Goal: Task Accomplishment & Management: Manage account settings

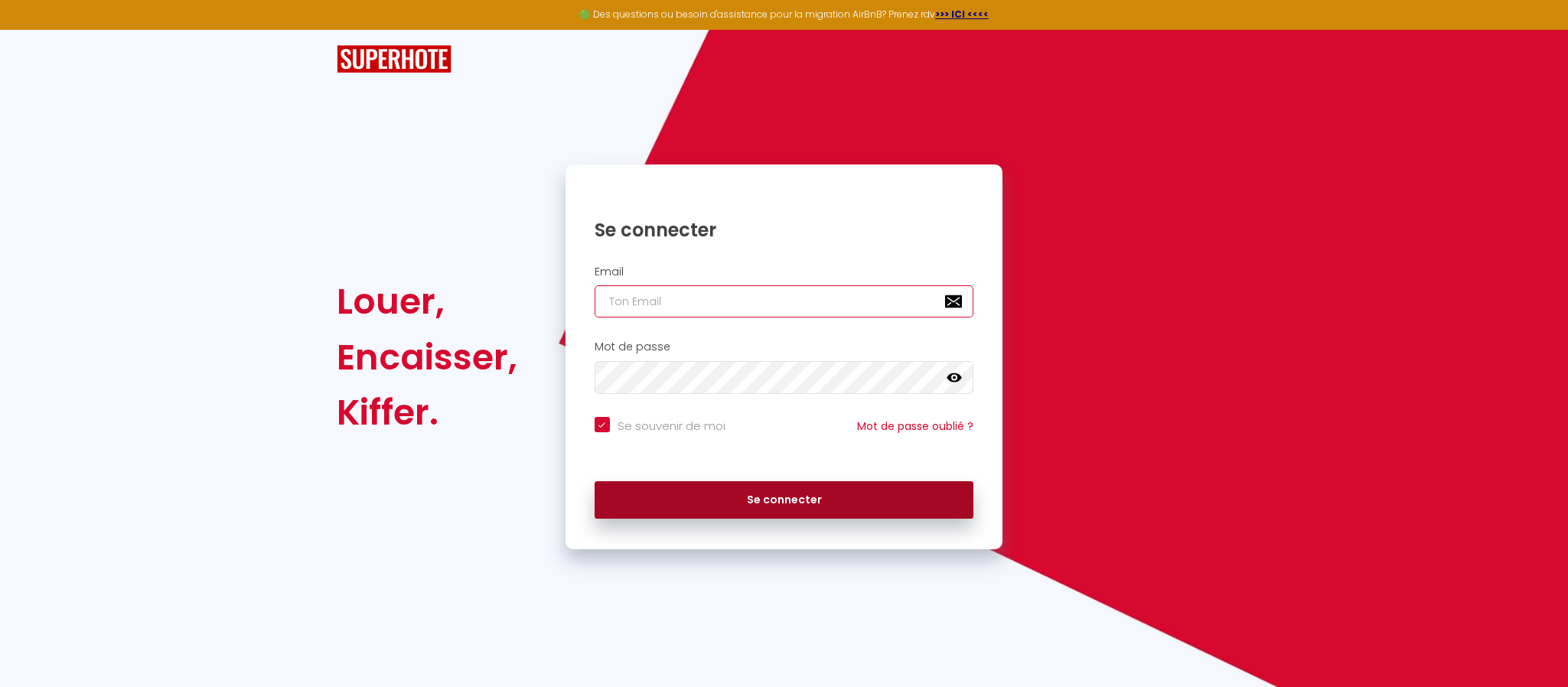
type input "[EMAIL_ADDRESS][DOMAIN_NAME]"
click at [771, 499] on button "Se connecter" at bounding box center [784, 500] width 380 height 38
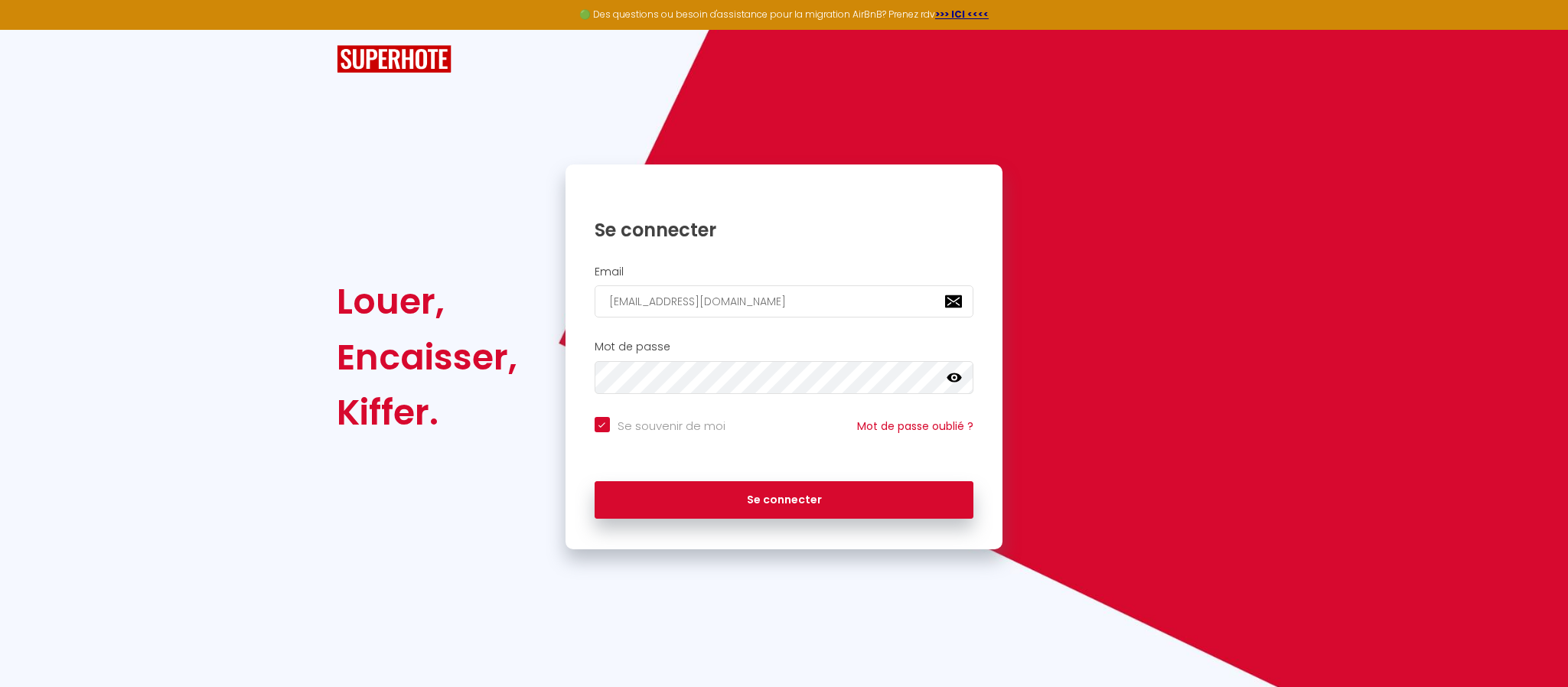
checkbox input "true"
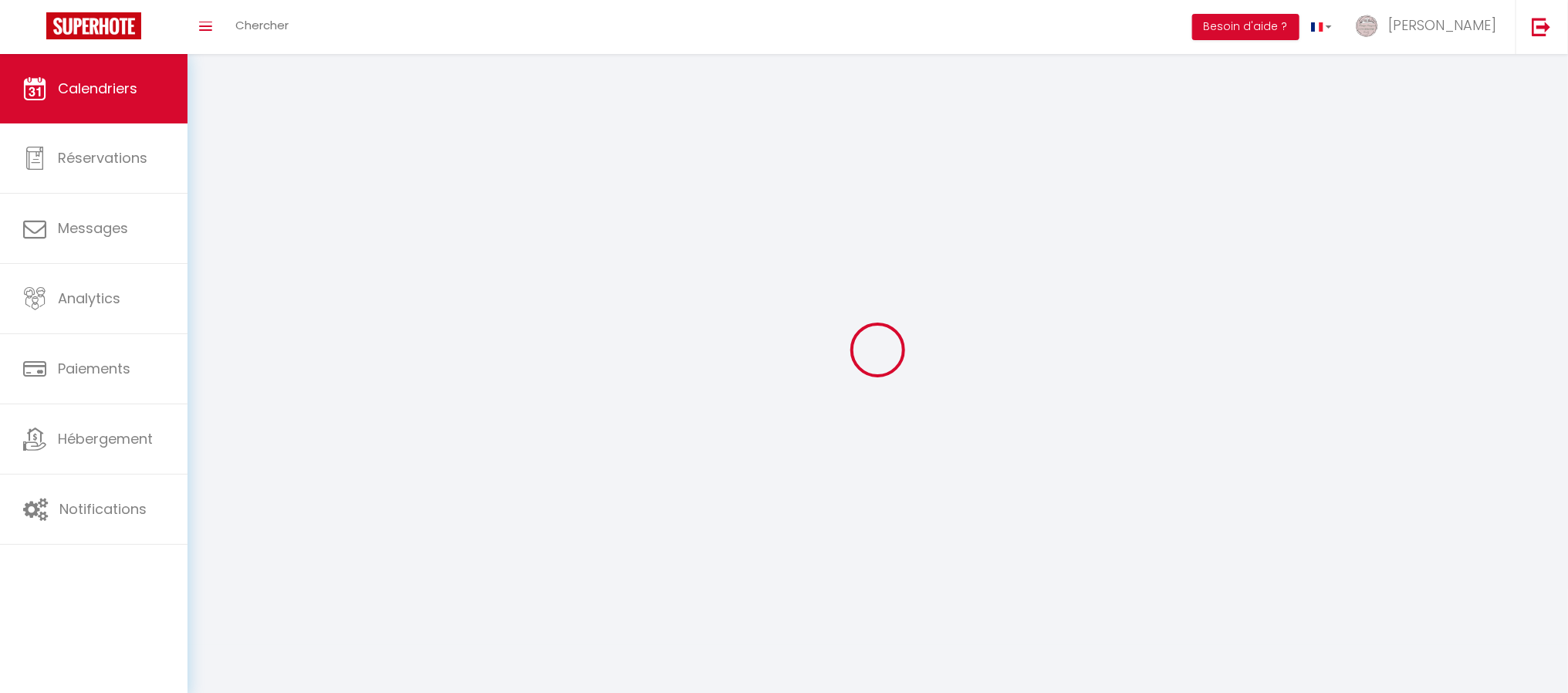
select select
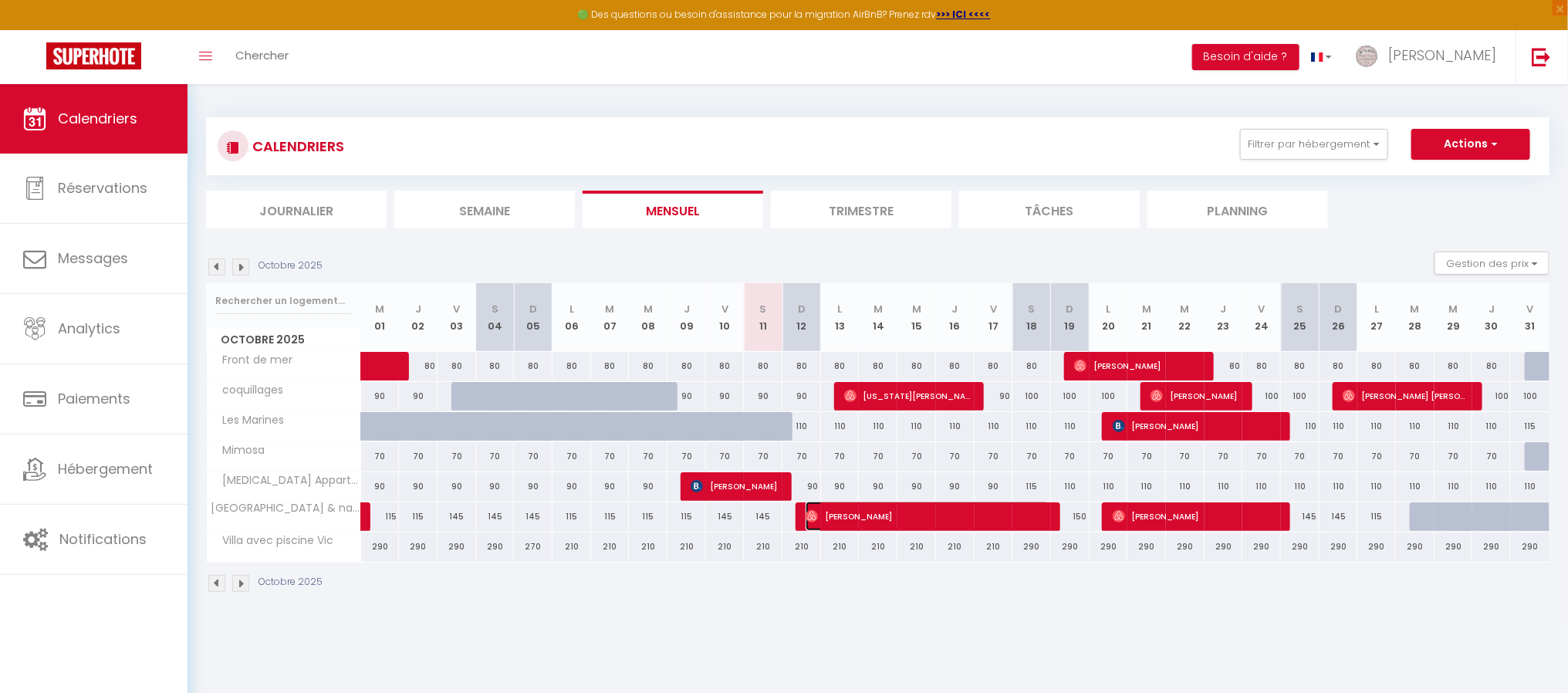
click at [871, 513] on span "[PERSON_NAME]" at bounding box center [928, 516] width 245 height 29
select select "OK"
select select "0"
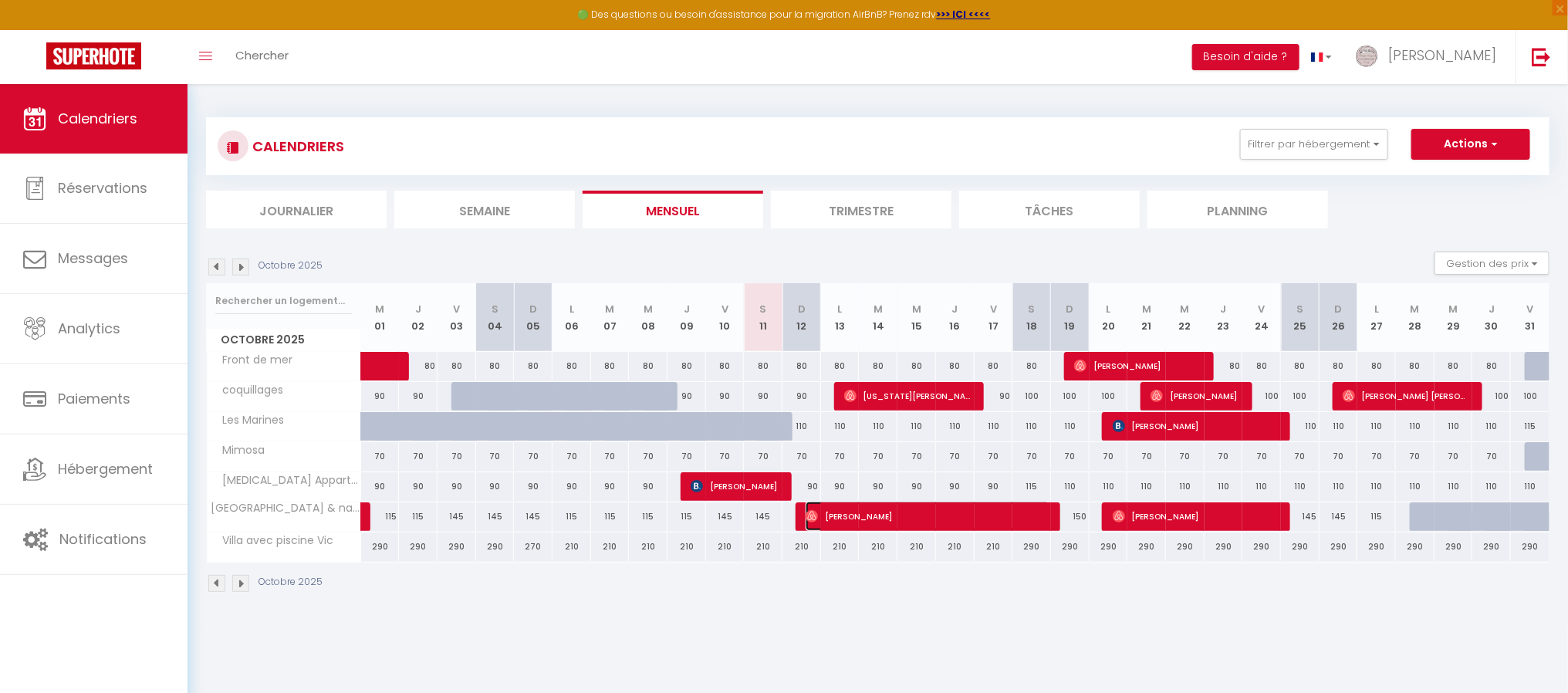
select select "1"
select select
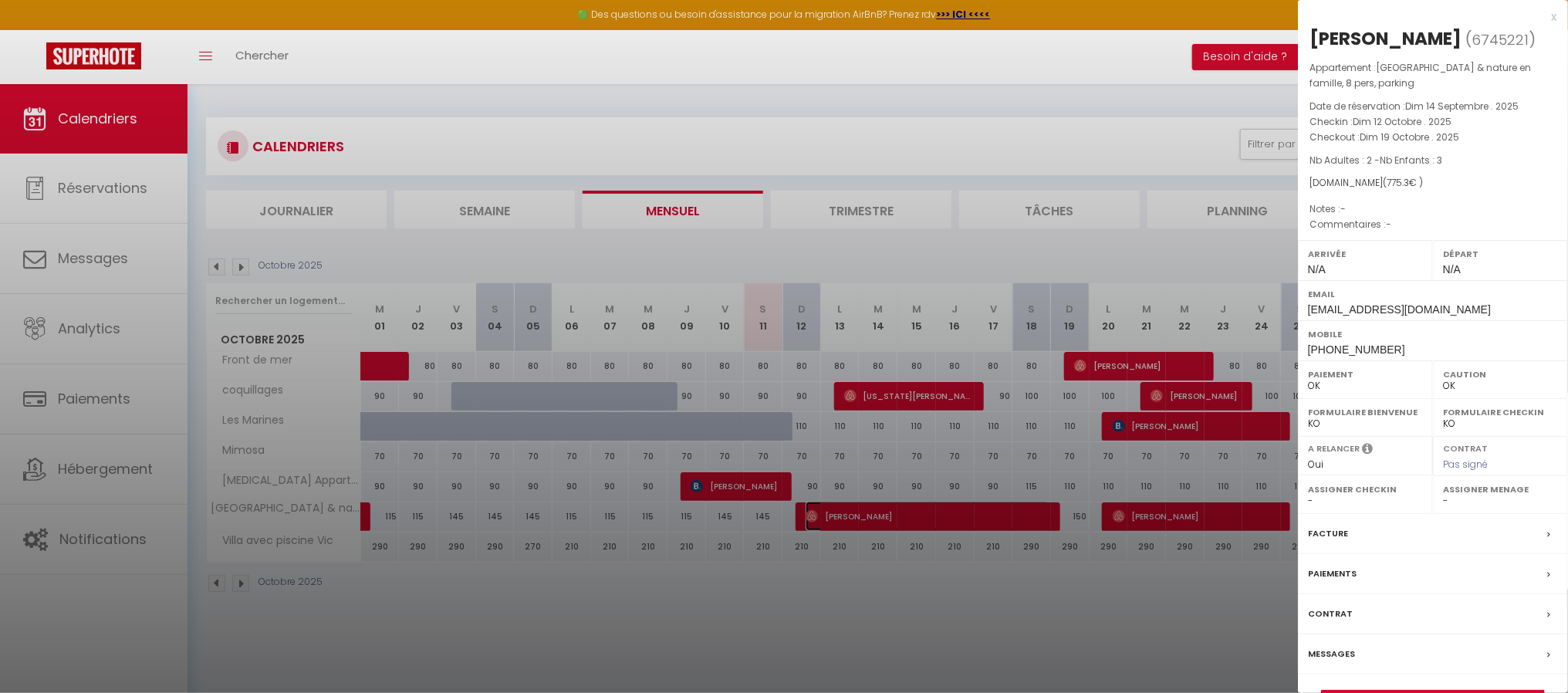
scroll to position [84, 0]
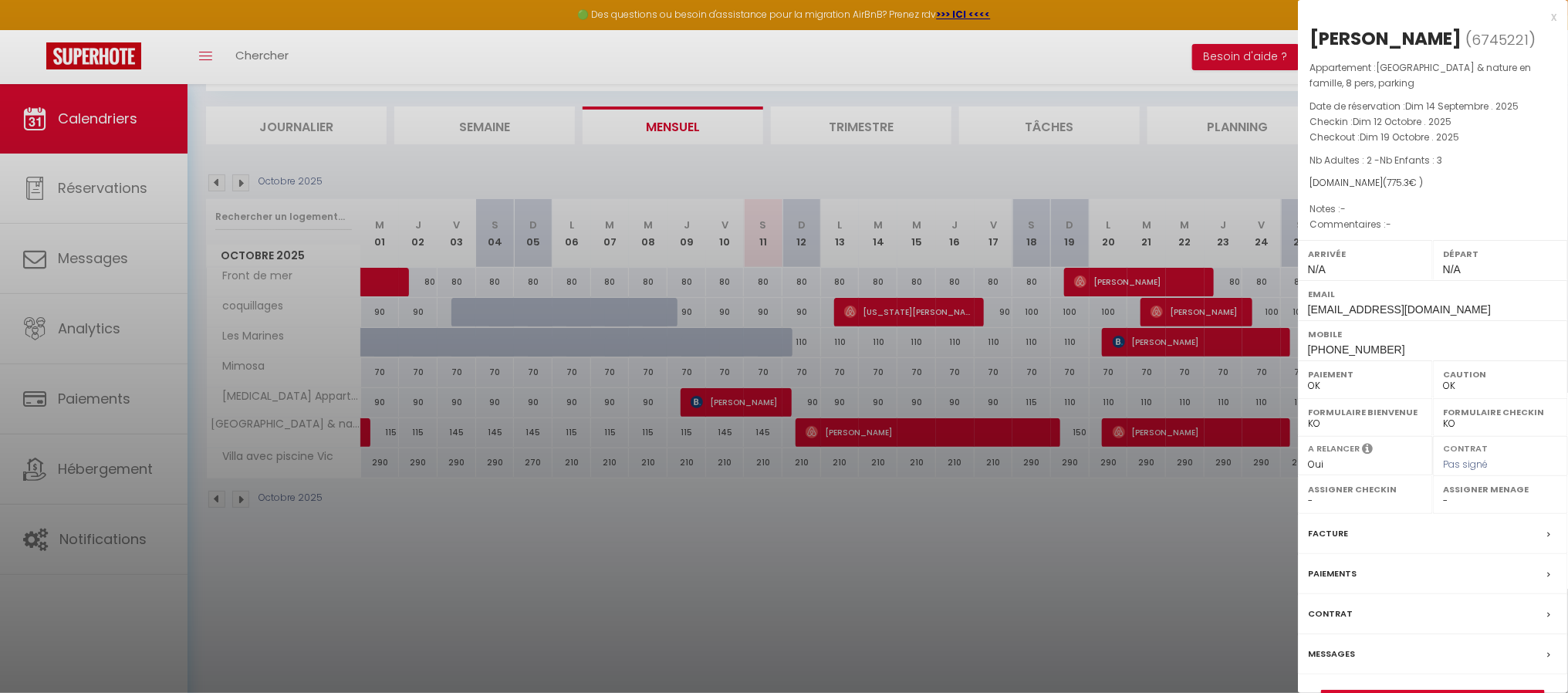
click at [1334, 657] on label "Messages" at bounding box center [1332, 653] width 47 height 16
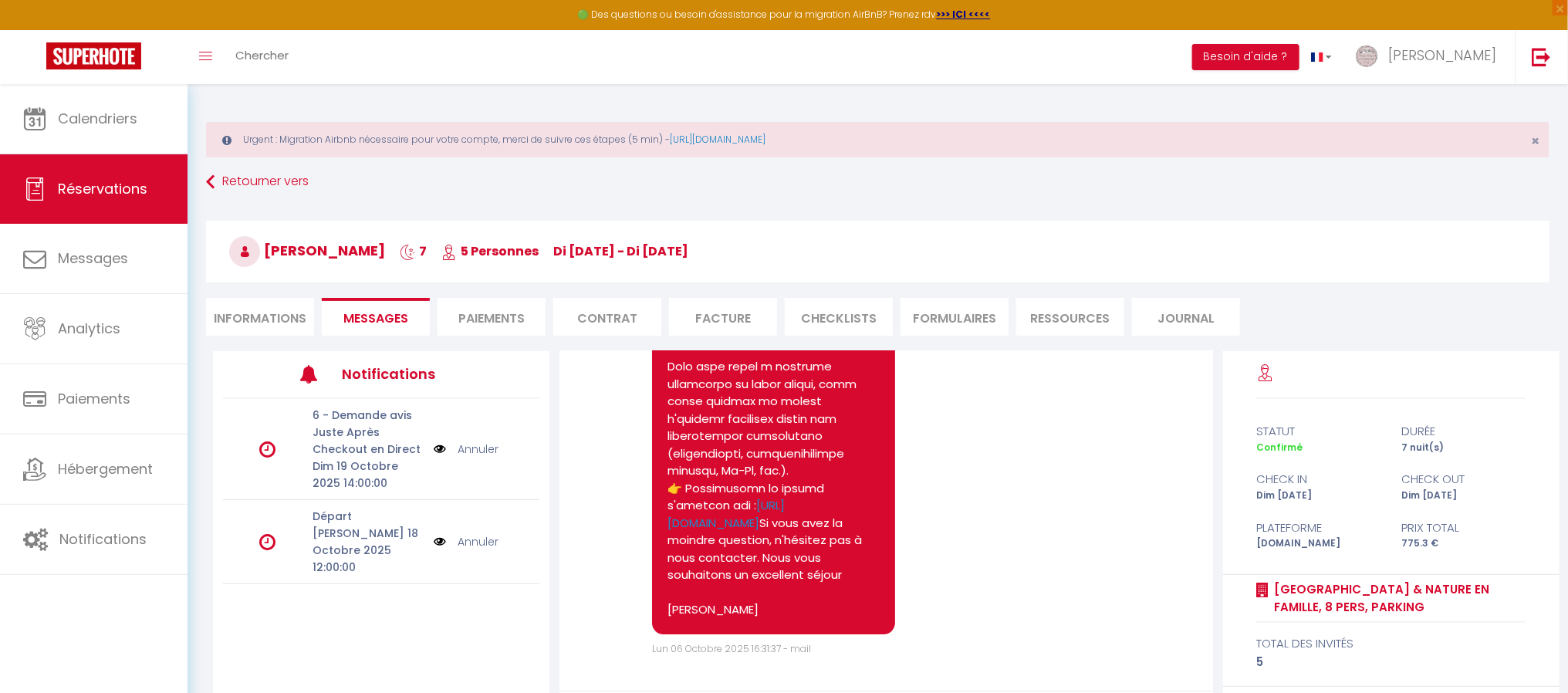
scroll to position [2801, 0]
click at [774, 497] on link "[URL][DOMAIN_NAME]" at bounding box center [726, 513] width 117 height 34
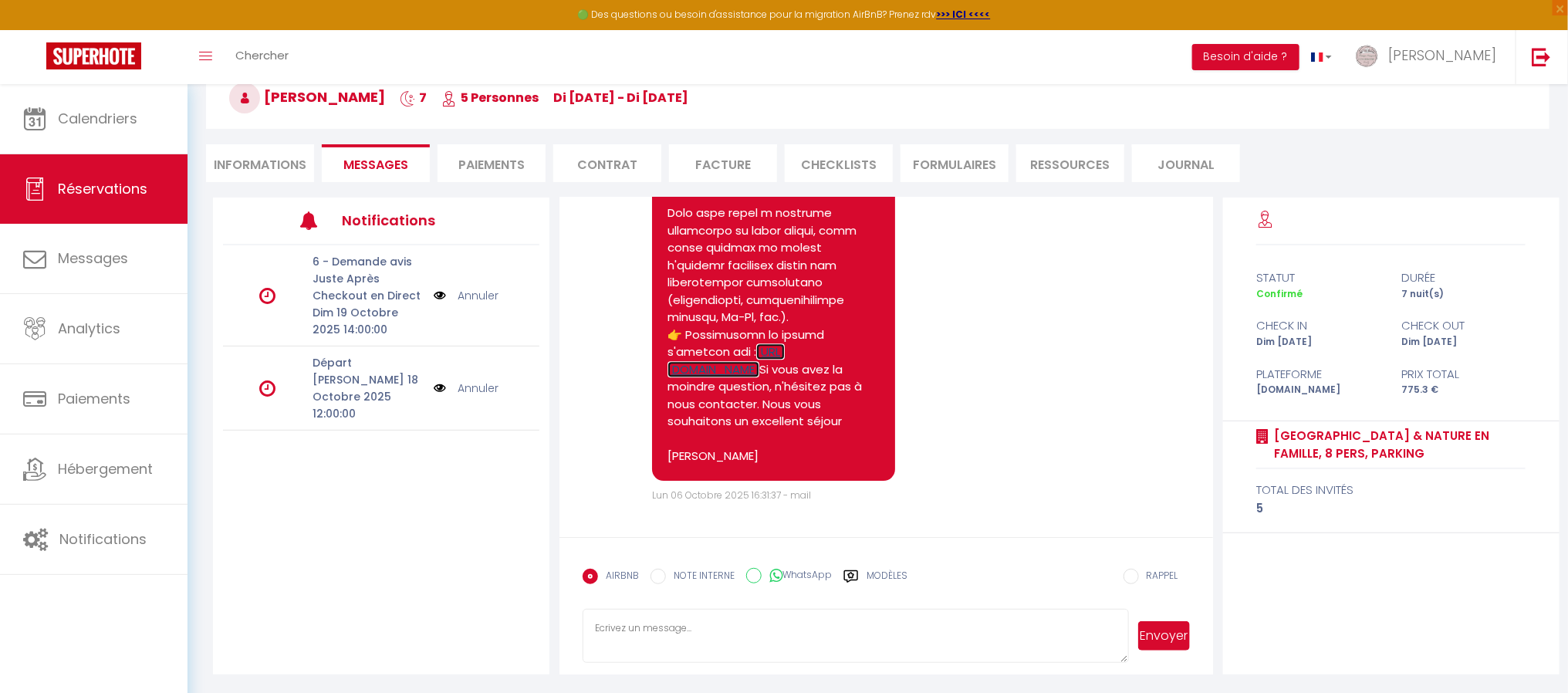
scroll to position [2837, 0]
